Goal: Information Seeking & Learning: Find specific fact

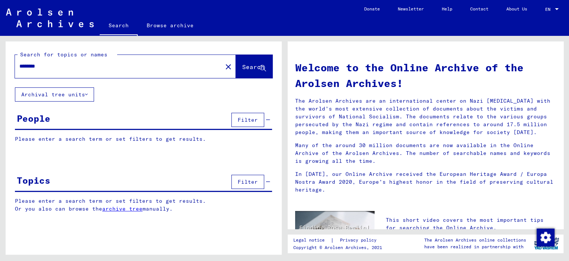
type input "********"
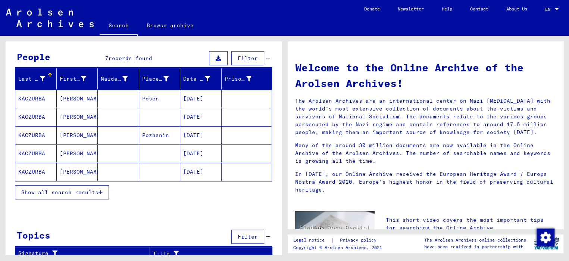
scroll to position [66, 0]
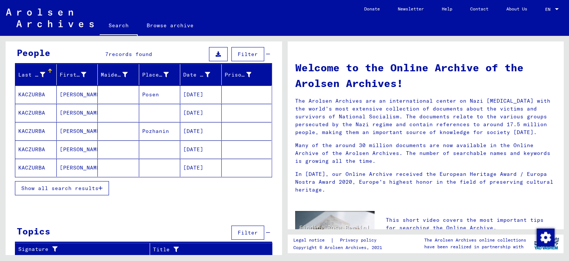
click at [114, 164] on mat-cell at bounding box center [118, 167] width 41 height 18
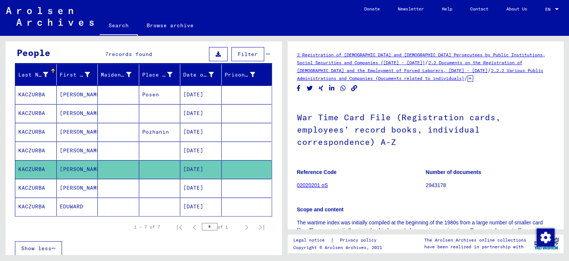
click at [75, 129] on mat-cell "[PERSON_NAME]" at bounding box center [77, 132] width 41 height 18
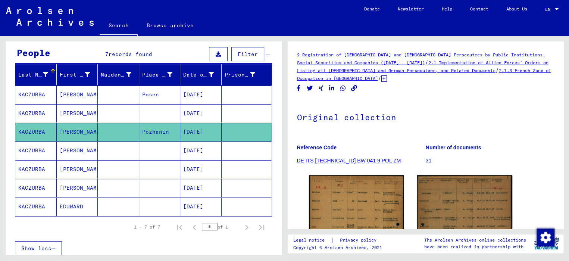
click at [82, 95] on mat-cell "[PERSON_NAME]" at bounding box center [77, 94] width 41 height 18
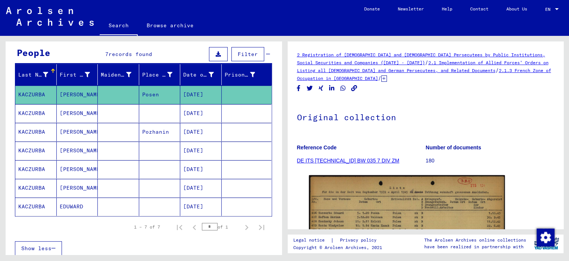
click at [76, 112] on mat-cell "[PERSON_NAME]" at bounding box center [77, 113] width 41 height 18
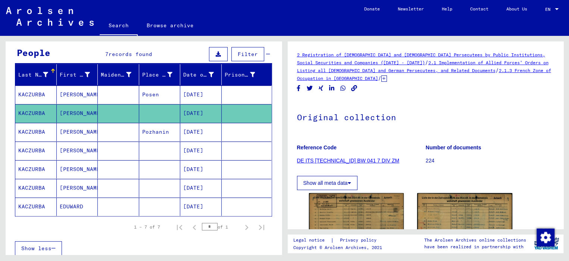
click at [73, 130] on mat-cell "[PERSON_NAME]" at bounding box center [77, 132] width 41 height 18
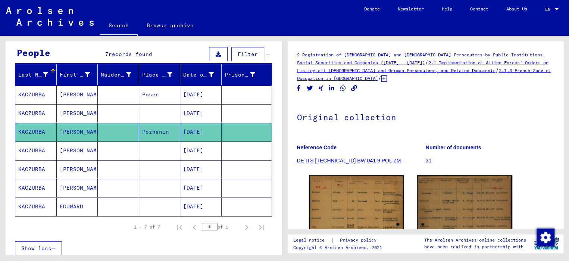
click at [70, 147] on mat-cell "[PERSON_NAME]" at bounding box center [77, 150] width 41 height 18
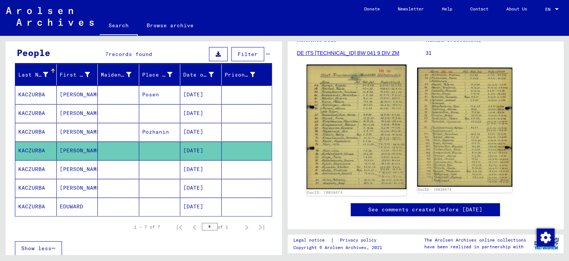
scroll to position [112, 0]
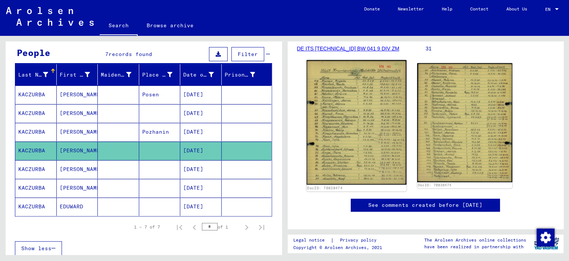
click at [355, 145] on img at bounding box center [356, 122] width 100 height 125
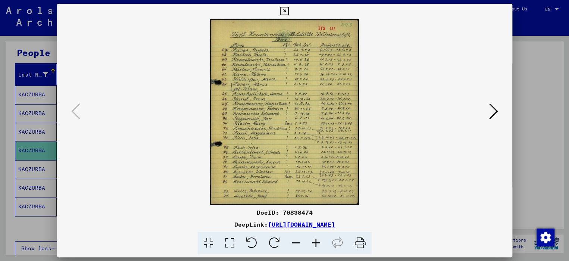
click at [314, 240] on icon at bounding box center [316, 243] width 20 height 23
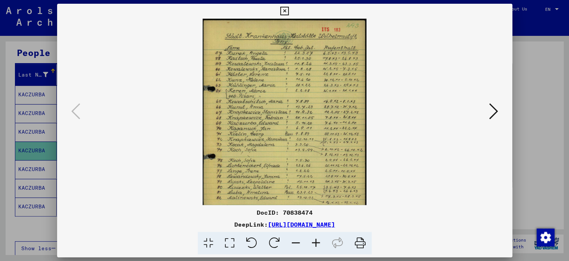
click at [314, 240] on icon at bounding box center [316, 243] width 20 height 23
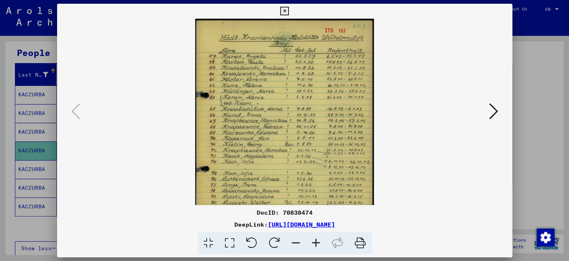
click at [314, 240] on icon at bounding box center [316, 243] width 20 height 23
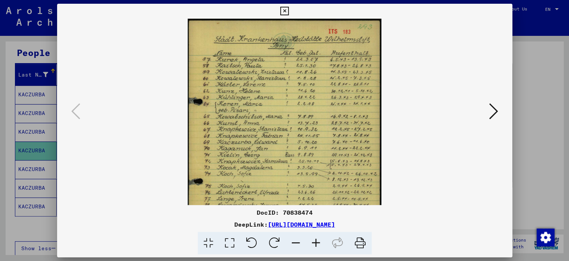
click at [314, 240] on icon at bounding box center [316, 243] width 20 height 23
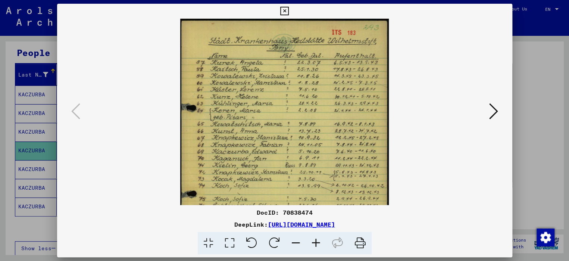
click at [314, 240] on icon at bounding box center [316, 243] width 20 height 23
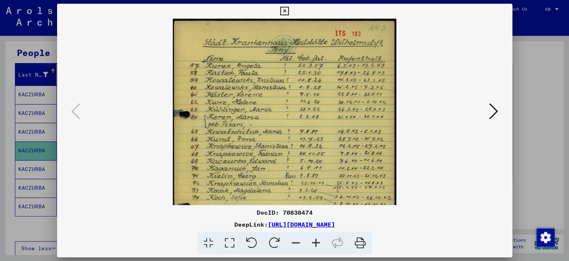
click at [282, 12] on icon at bounding box center [284, 11] width 9 height 9
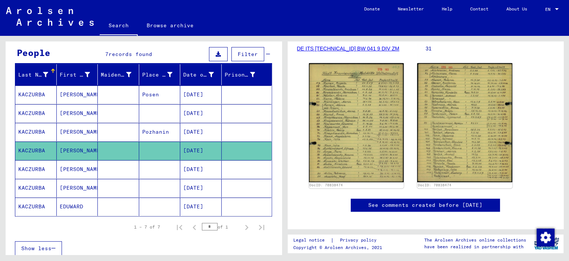
click at [66, 172] on mat-cell "[PERSON_NAME]" at bounding box center [77, 169] width 41 height 18
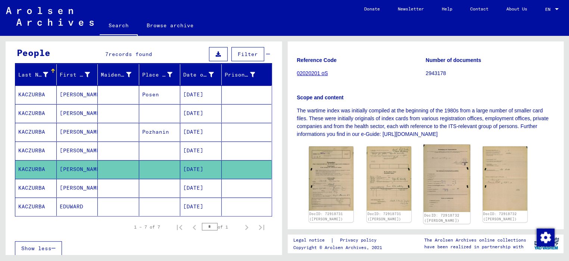
scroll to position [149, 0]
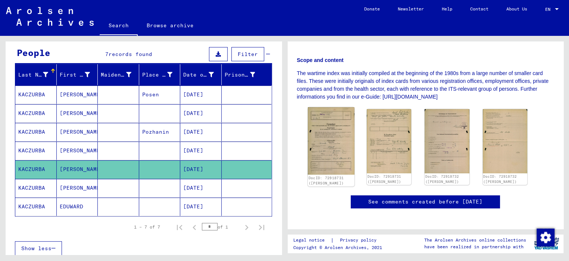
click at [326, 144] on img at bounding box center [331, 140] width 47 height 67
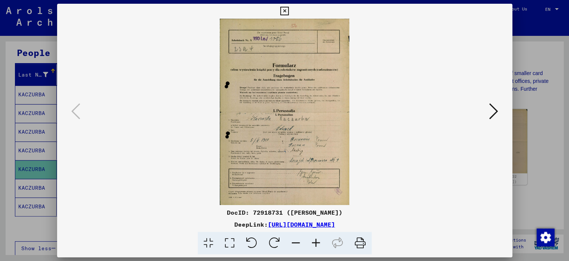
drag, startPoint x: 314, startPoint y: 207, endPoint x: 336, endPoint y: 254, distance: 51.9
drag, startPoint x: 336, startPoint y: 254, endPoint x: 318, endPoint y: 243, distance: 20.6
click at [318, 243] on icon at bounding box center [316, 243] width 20 height 23
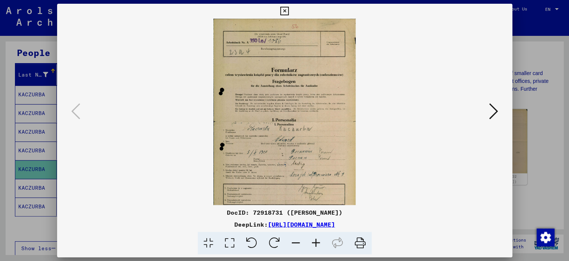
click at [318, 243] on icon at bounding box center [316, 243] width 20 height 23
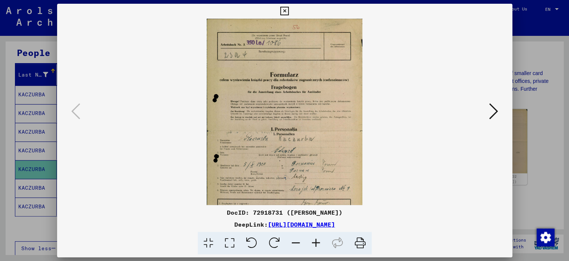
click at [318, 243] on icon at bounding box center [316, 243] width 20 height 23
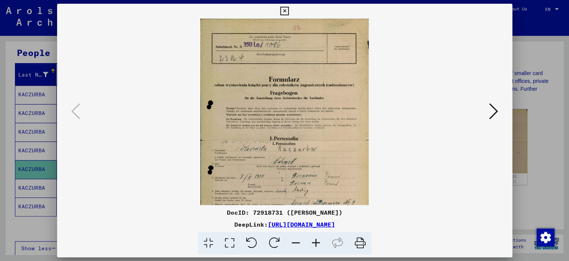
click at [318, 243] on icon at bounding box center [316, 243] width 20 height 23
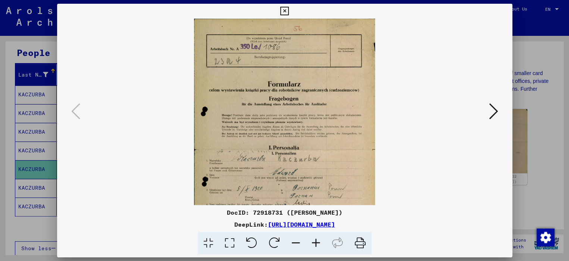
click at [318, 243] on icon at bounding box center [316, 243] width 20 height 23
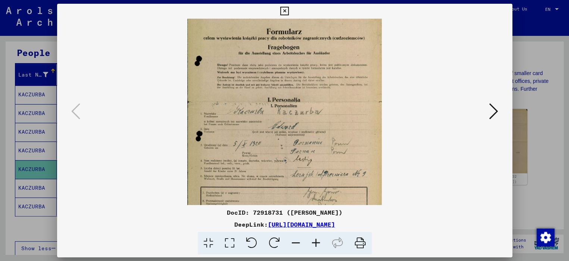
scroll to position [93, 0]
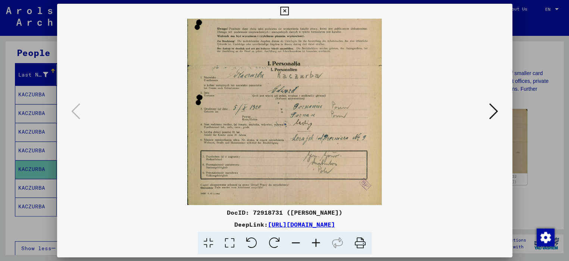
drag, startPoint x: 342, startPoint y: 180, endPoint x: 327, endPoint y: 79, distance: 101.7
click at [327, 79] on img at bounding box center [284, 64] width 194 height 279
click at [319, 242] on icon at bounding box center [316, 243] width 20 height 23
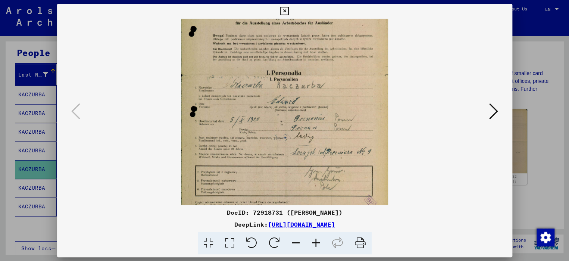
click at [319, 242] on icon at bounding box center [316, 243] width 20 height 23
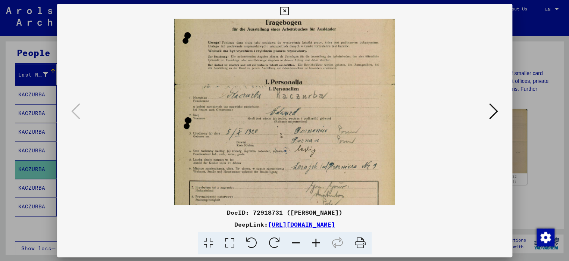
click at [319, 242] on icon at bounding box center [316, 243] width 20 height 23
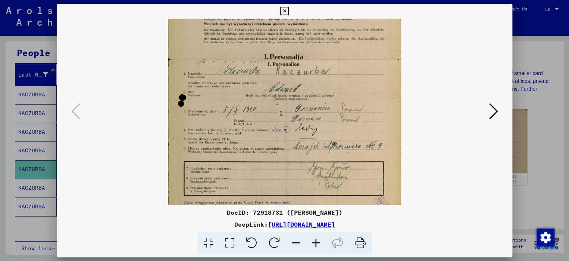
scroll to position [149, 0]
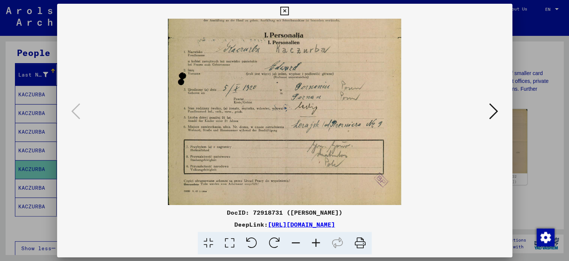
drag, startPoint x: 309, startPoint y: 169, endPoint x: 292, endPoint y: 87, distance: 83.6
click at [292, 87] on img at bounding box center [284, 36] width 233 height 335
click at [490, 113] on icon at bounding box center [493, 111] width 9 height 18
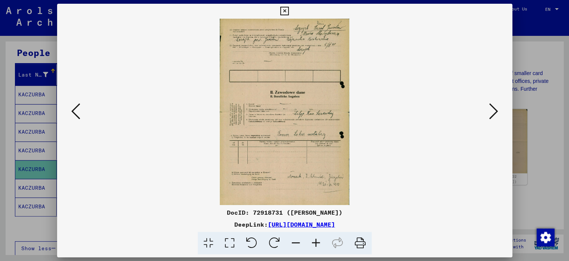
scroll to position [0, 0]
click at [316, 242] on icon at bounding box center [316, 243] width 20 height 23
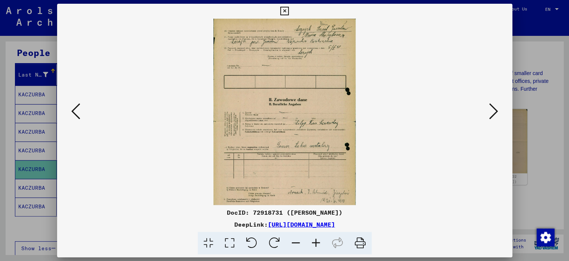
click at [316, 242] on icon at bounding box center [316, 243] width 20 height 23
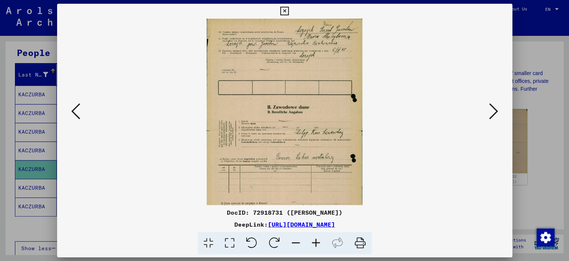
click at [316, 242] on icon at bounding box center [316, 243] width 20 height 23
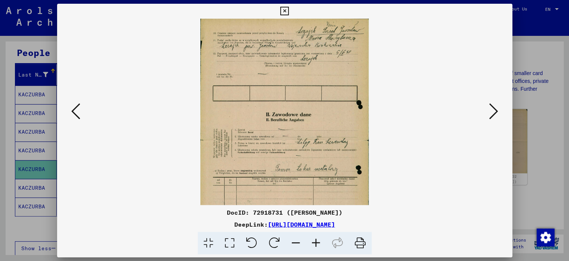
click at [316, 242] on icon at bounding box center [316, 243] width 20 height 23
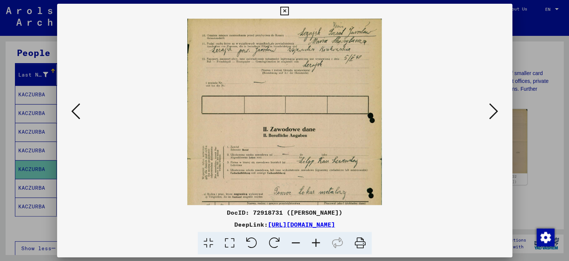
click at [316, 242] on icon at bounding box center [316, 243] width 20 height 23
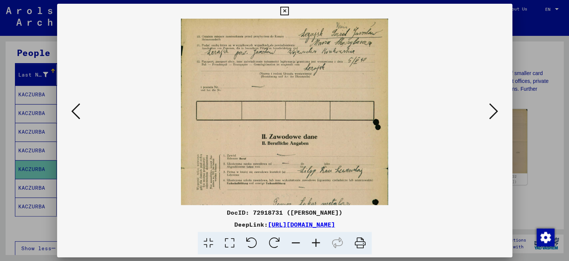
click at [316, 242] on icon at bounding box center [316, 243] width 20 height 23
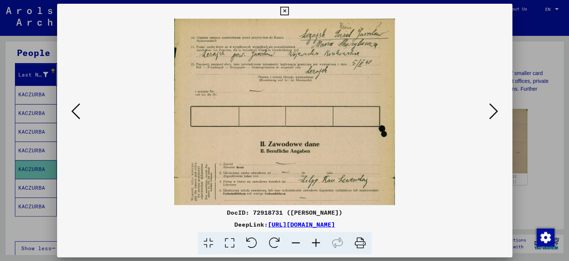
click at [316, 242] on icon at bounding box center [316, 243] width 20 height 23
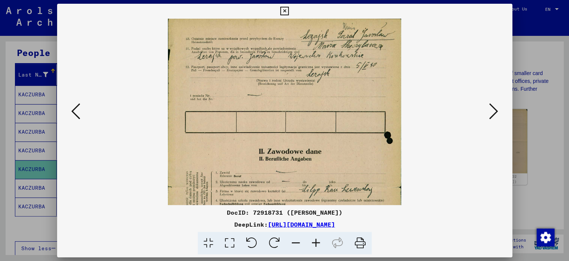
click at [316, 242] on icon at bounding box center [316, 243] width 20 height 23
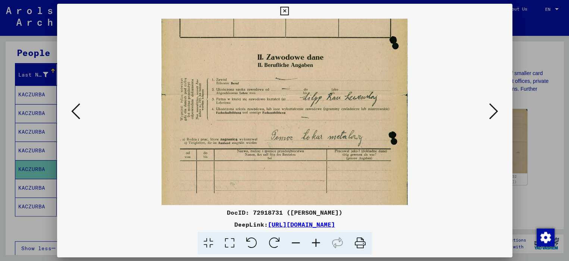
scroll to position [103, 0]
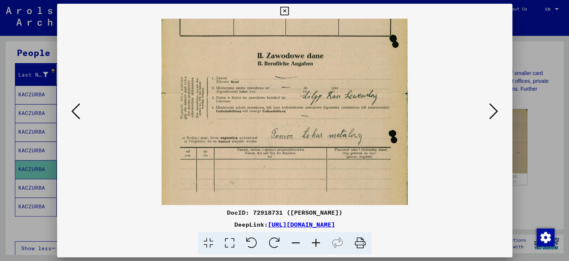
drag, startPoint x: 333, startPoint y: 165, endPoint x: 313, endPoint y: 62, distance: 104.5
click at [313, 62] on img at bounding box center [284, 93] width 246 height 354
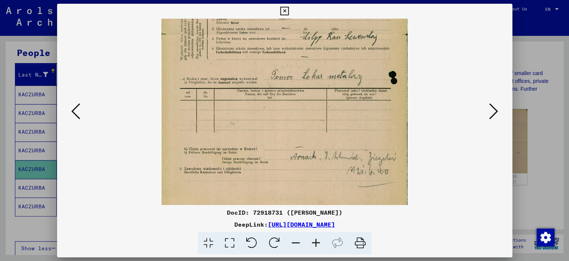
scroll to position [168, 0]
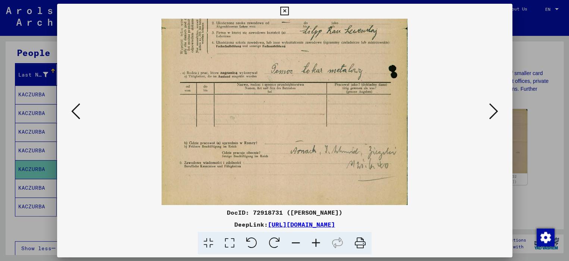
drag, startPoint x: 313, startPoint y: 174, endPoint x: 308, endPoint y: 62, distance: 112.0
click at [308, 62] on img at bounding box center [284, 28] width 246 height 354
drag, startPoint x: 326, startPoint y: 136, endPoint x: 315, endPoint y: 114, distance: 24.0
click at [315, 114] on img at bounding box center [284, 28] width 246 height 354
click at [493, 114] on icon at bounding box center [493, 111] width 9 height 18
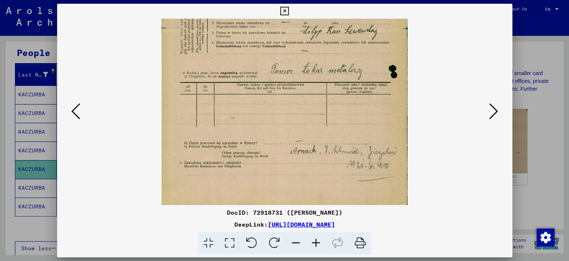
scroll to position [0, 0]
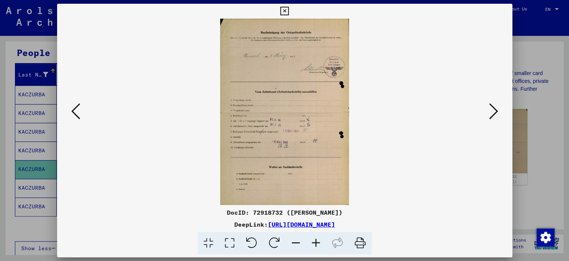
click at [316, 243] on icon at bounding box center [316, 243] width 20 height 23
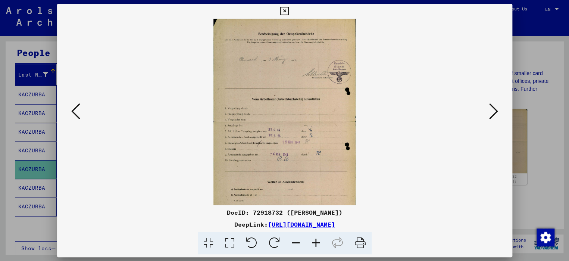
click at [316, 243] on icon at bounding box center [316, 243] width 20 height 23
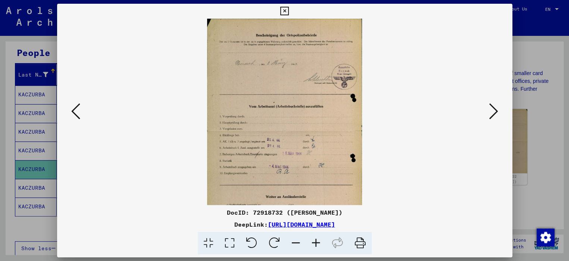
click at [316, 243] on icon at bounding box center [316, 243] width 20 height 23
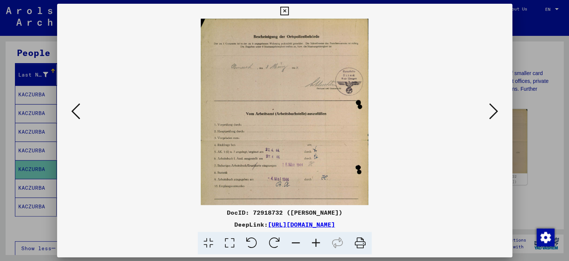
click at [316, 243] on icon at bounding box center [316, 243] width 20 height 23
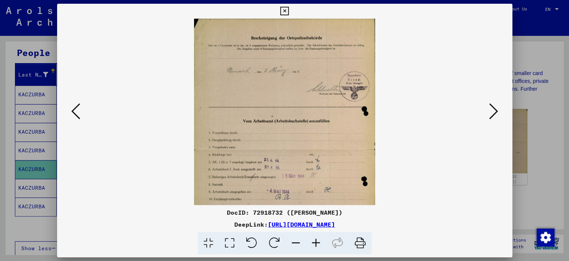
click at [316, 243] on icon at bounding box center [316, 243] width 20 height 23
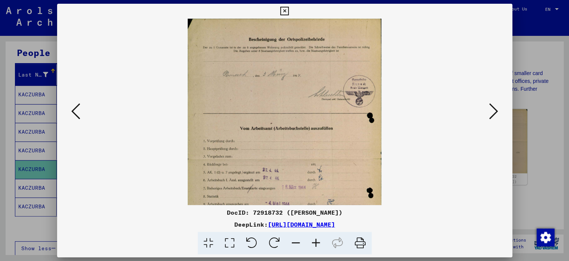
click at [316, 243] on icon at bounding box center [316, 243] width 20 height 23
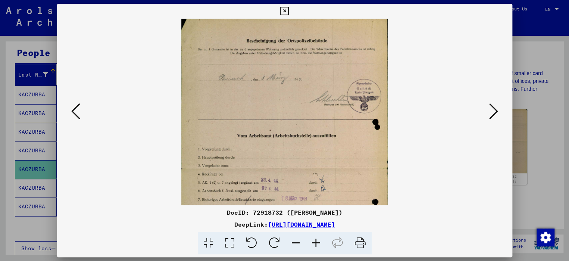
click at [316, 243] on icon at bounding box center [316, 243] width 20 height 23
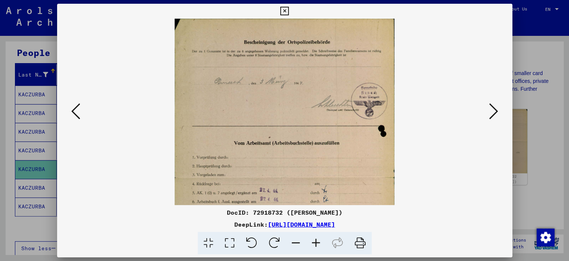
click at [316, 243] on icon at bounding box center [316, 243] width 20 height 23
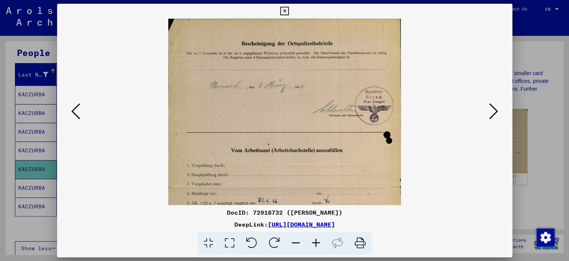
click at [316, 243] on icon at bounding box center [316, 243] width 20 height 23
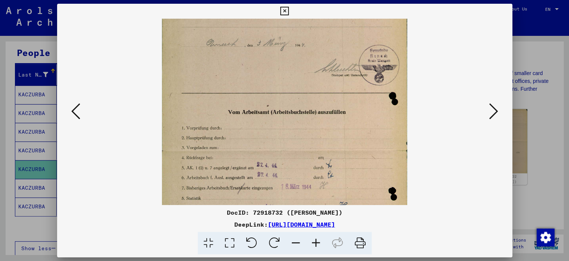
scroll to position [53, 0]
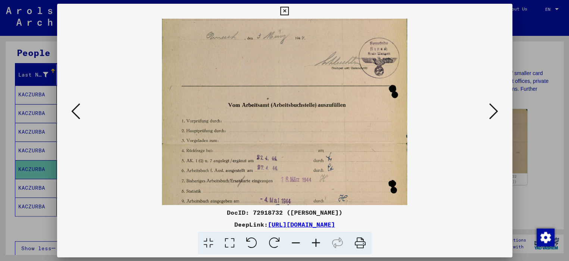
drag, startPoint x: 348, startPoint y: 182, endPoint x: 338, endPoint y: 130, distance: 53.1
click at [338, 130] on img at bounding box center [284, 143] width 245 height 354
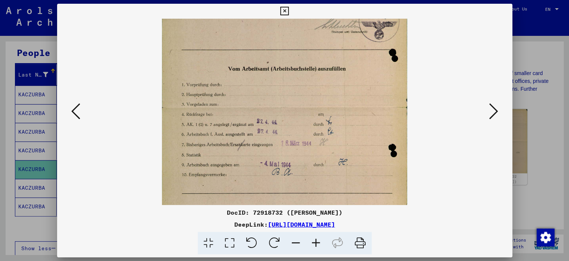
scroll to position [100, 0]
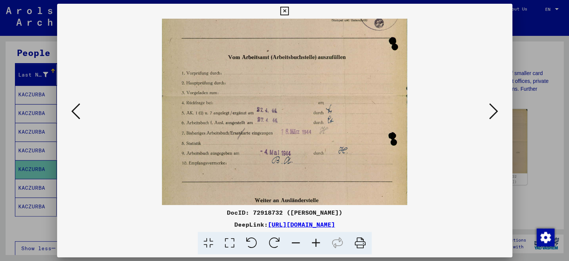
drag, startPoint x: 338, startPoint y: 194, endPoint x: 338, endPoint y: 147, distance: 47.0
click at [338, 147] on img at bounding box center [284, 95] width 245 height 354
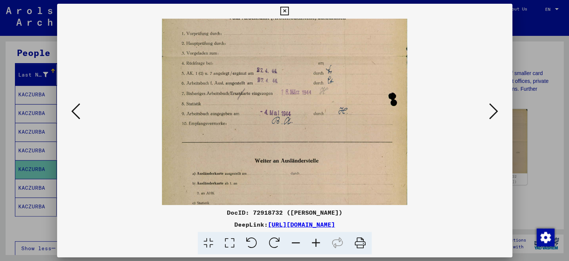
drag, startPoint x: 336, startPoint y: 181, endPoint x: 331, endPoint y: 141, distance: 39.8
click at [331, 141] on img at bounding box center [284, 56] width 245 height 354
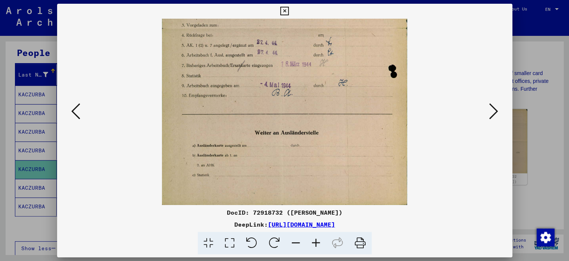
drag, startPoint x: 337, startPoint y: 186, endPoint x: 339, endPoint y: 111, distance: 75.0
click at [339, 111] on img at bounding box center [284, 28] width 245 height 354
click at [283, 8] on icon at bounding box center [284, 11] width 9 height 9
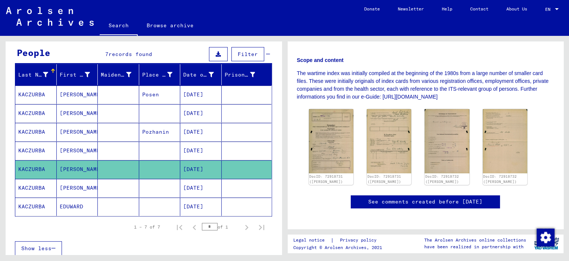
click at [71, 188] on mat-cell "[PERSON_NAME]" at bounding box center [77, 188] width 41 height 18
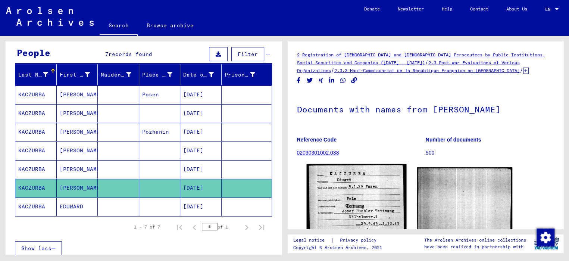
click at [338, 199] on img at bounding box center [356, 228] width 100 height 129
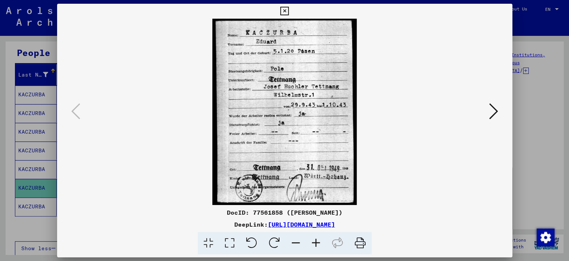
click at [493, 111] on icon at bounding box center [493, 111] width 9 height 18
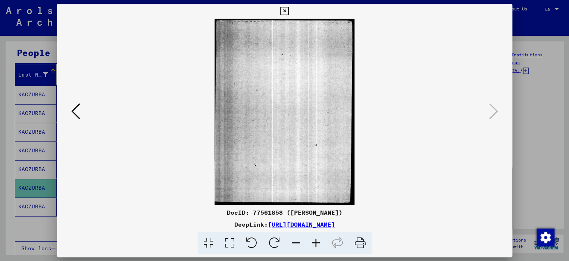
click at [284, 11] on icon at bounding box center [284, 11] width 9 height 9
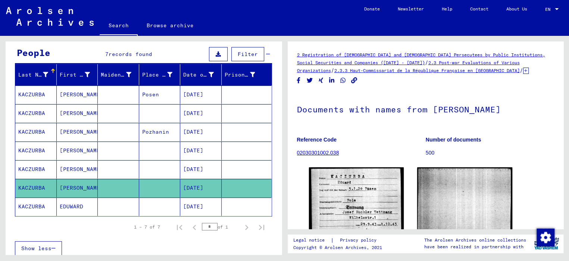
click at [62, 210] on mat-cell "EDUWARD" at bounding box center [77, 206] width 41 height 18
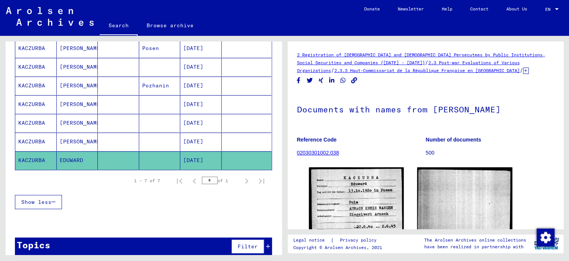
scroll to position [37, 0]
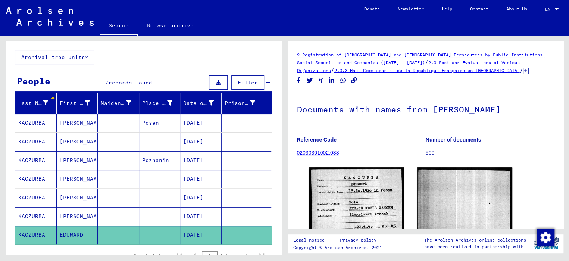
click at [76, 123] on mat-cell "[PERSON_NAME]" at bounding box center [77, 123] width 41 height 18
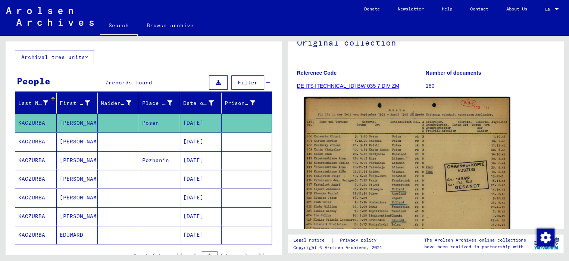
scroll to position [112, 0]
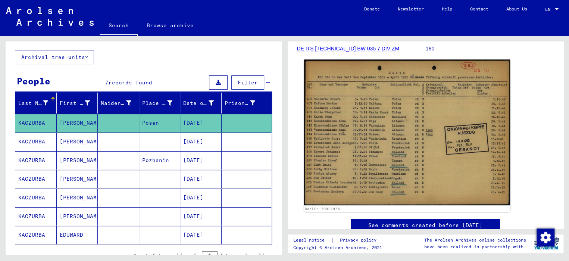
click at [321, 139] on img at bounding box center [407, 132] width 206 height 146
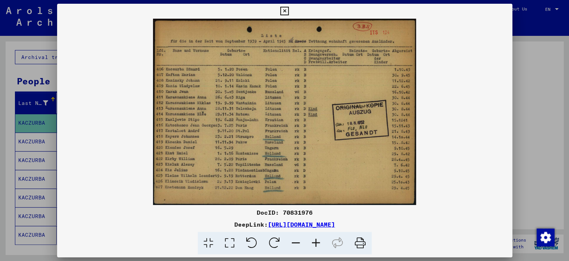
click at [283, 9] on icon at bounding box center [284, 11] width 9 height 9
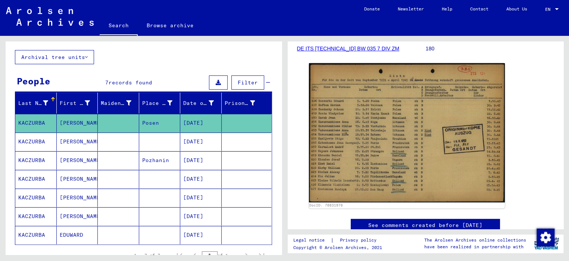
click at [60, 141] on mat-cell "[PERSON_NAME]" at bounding box center [77, 141] width 41 height 18
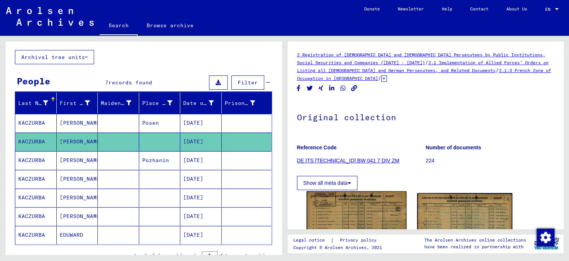
click at [356, 211] on img at bounding box center [356, 226] width 100 height 70
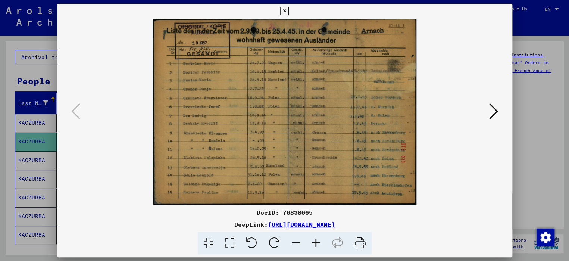
click at [206, 120] on img at bounding box center [284, 112] width 404 height 186
click at [315, 242] on icon at bounding box center [316, 243] width 20 height 23
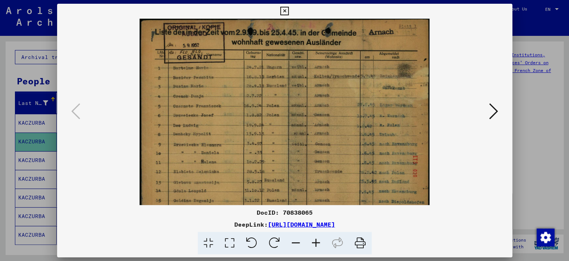
click at [315, 242] on icon at bounding box center [316, 243] width 20 height 23
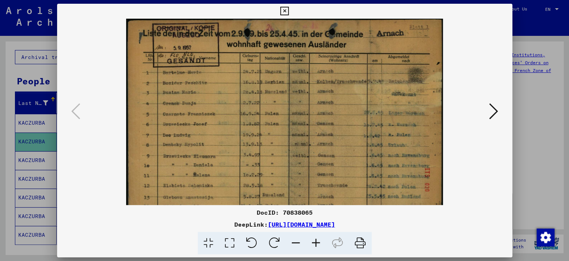
click at [315, 242] on icon at bounding box center [316, 243] width 20 height 23
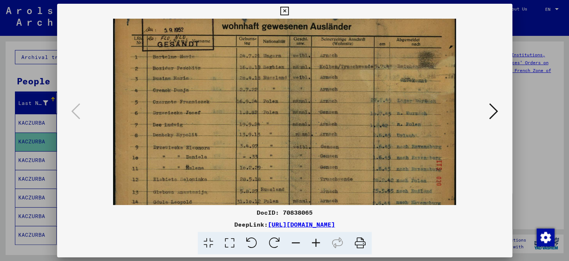
scroll to position [56, 0]
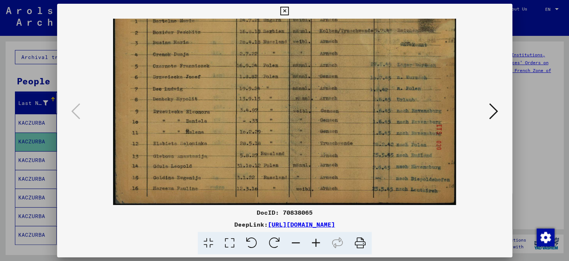
drag, startPoint x: 283, startPoint y: 186, endPoint x: 272, endPoint y: 94, distance: 92.7
click at [272, 94] on img at bounding box center [284, 84] width 343 height 242
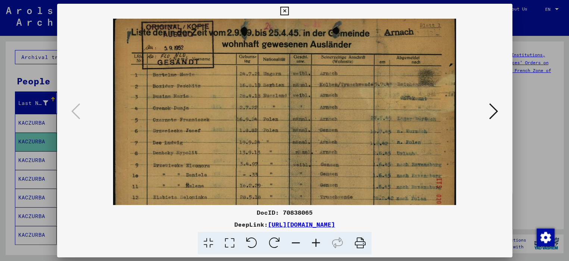
scroll to position [0, 0]
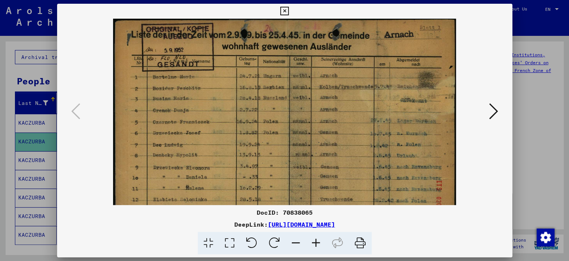
drag, startPoint x: 292, startPoint y: 136, endPoint x: 282, endPoint y: 197, distance: 61.6
click at [282, 197] on img at bounding box center [284, 140] width 343 height 242
click at [494, 111] on icon at bounding box center [493, 111] width 9 height 18
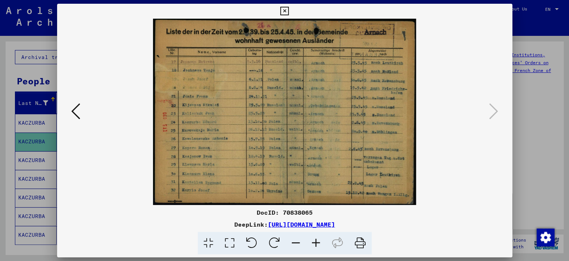
drag, startPoint x: 330, startPoint y: 79, endPoint x: 295, endPoint y: 83, distance: 34.9
drag, startPoint x: 295, startPoint y: 83, endPoint x: 287, endPoint y: 12, distance: 71.7
click at [287, 12] on icon at bounding box center [284, 11] width 9 height 9
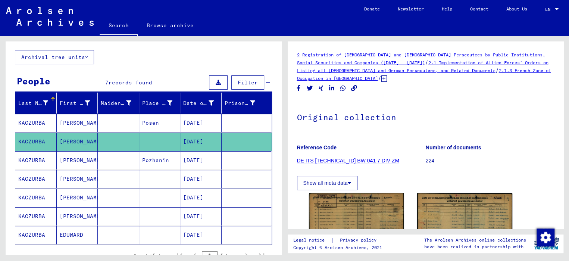
click at [78, 160] on mat-cell "[PERSON_NAME]" at bounding box center [77, 160] width 41 height 18
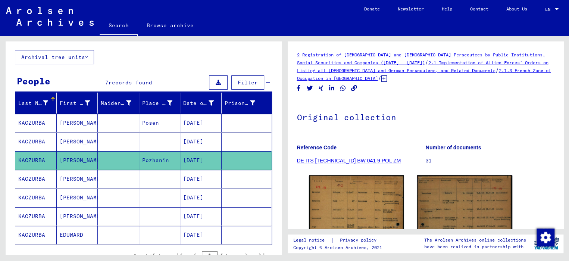
click at [75, 177] on mat-cell "[PERSON_NAME]" at bounding box center [77, 179] width 41 height 18
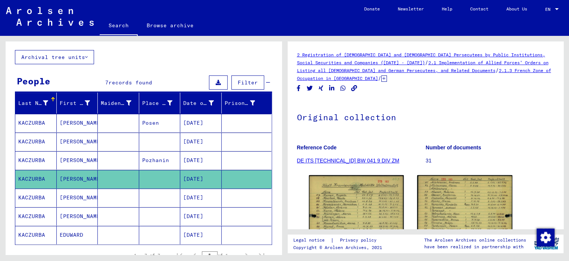
click at [75, 177] on mat-cell "[PERSON_NAME]" at bounding box center [77, 179] width 41 height 18
